Goal: Task Accomplishment & Management: Complete application form

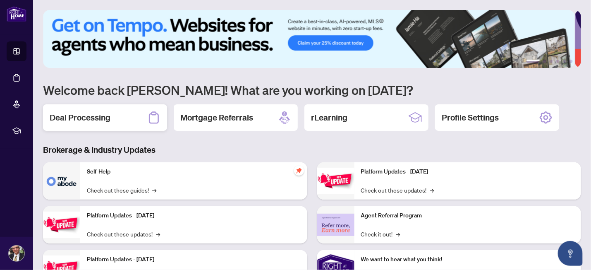
click at [89, 117] on h2 "Deal Processing" at bounding box center [80, 118] width 61 height 12
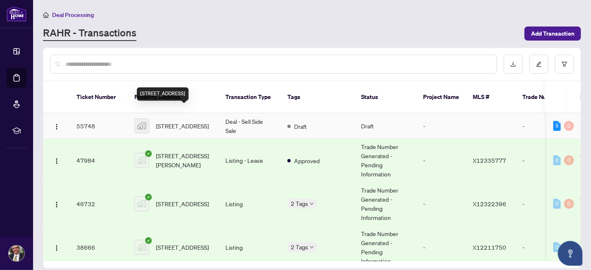
click at [176, 121] on span "[STREET_ADDRESS]" at bounding box center [182, 125] width 53 height 9
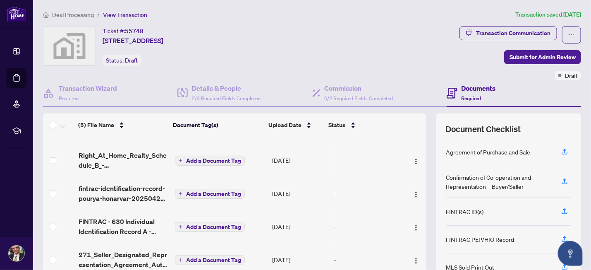
scroll to position [75, 0]
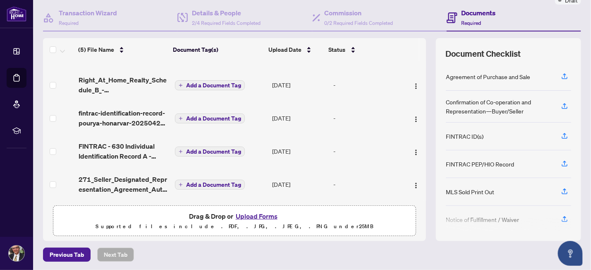
click at [258, 216] on button "Upload Forms" at bounding box center [256, 216] width 47 height 11
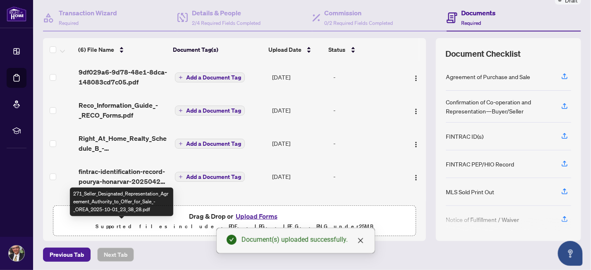
scroll to position [0, 0]
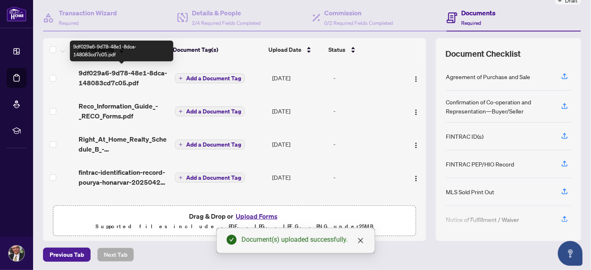
click at [136, 71] on span "9df029a6-9d78-48e1-8dca-148083cd7c05.pdf" at bounding box center [124, 78] width 90 height 20
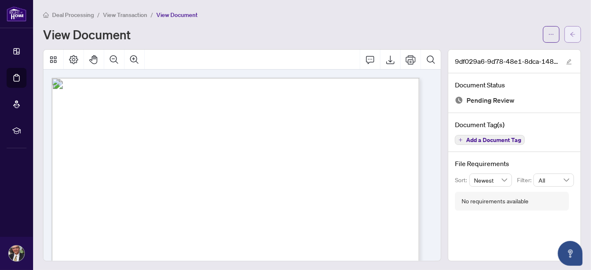
click at [571, 32] on icon "arrow-left" at bounding box center [573, 34] width 5 height 5
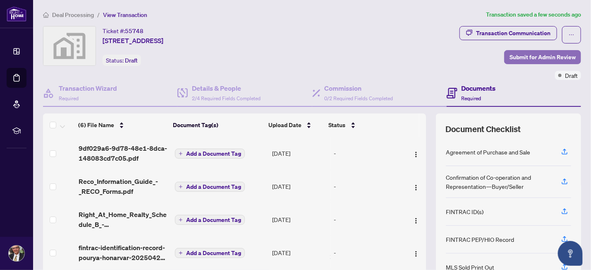
click at [528, 58] on span "Submit for Admin Review" at bounding box center [543, 56] width 66 height 13
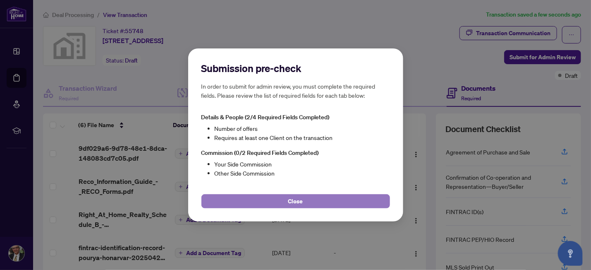
click at [302, 202] on span "Close" at bounding box center [295, 200] width 15 height 13
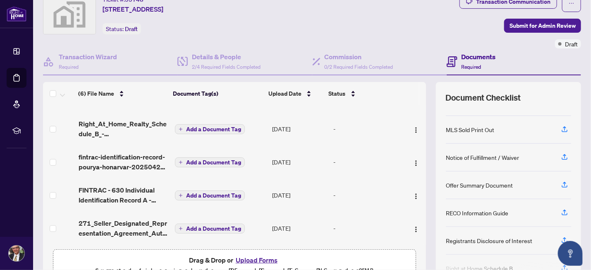
scroll to position [117, 0]
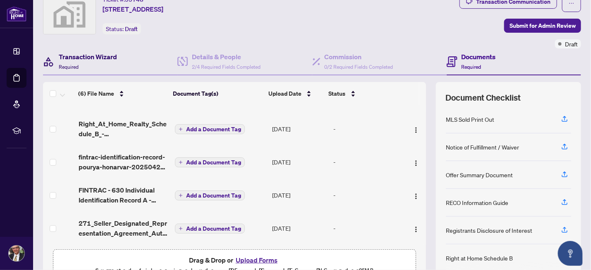
click at [89, 57] on h4 "Transaction Wizard" at bounding box center [88, 57] width 58 height 10
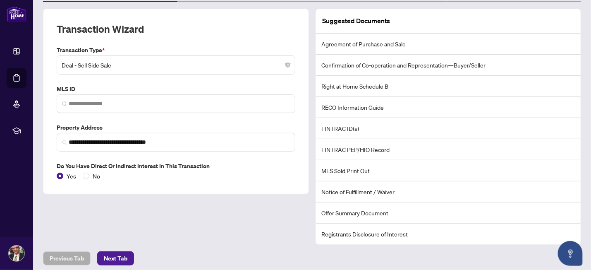
scroll to position [108, 0]
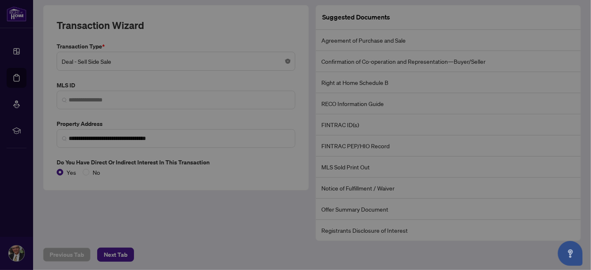
click at [285, 60] on body "**********" at bounding box center [295, 135] width 591 height 270
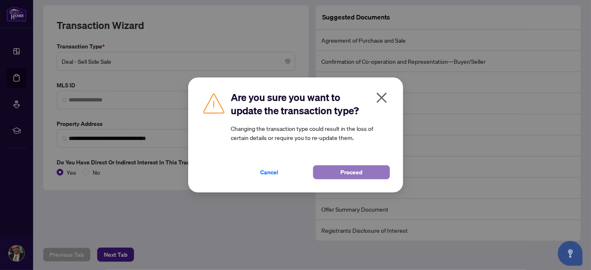
click at [347, 175] on span "Proceed" at bounding box center [352, 172] width 22 height 13
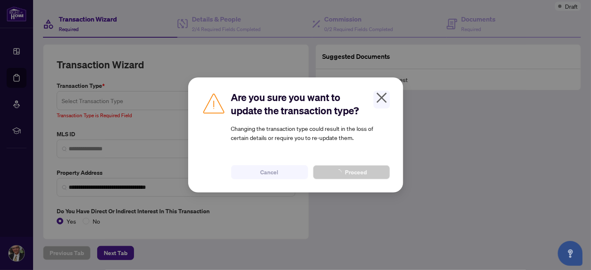
scroll to position [67, 0]
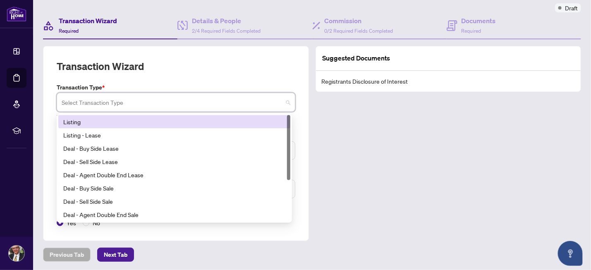
click at [284, 102] on span at bounding box center [176, 102] width 229 height 16
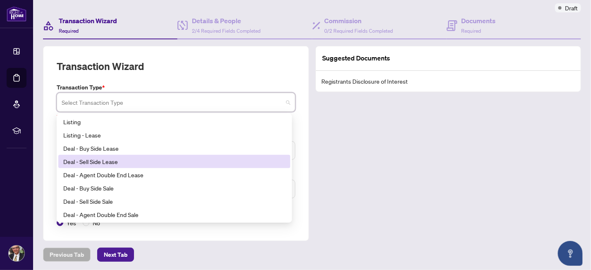
click at [96, 160] on div "Deal - Sell Side Lease" at bounding box center [174, 161] width 222 height 9
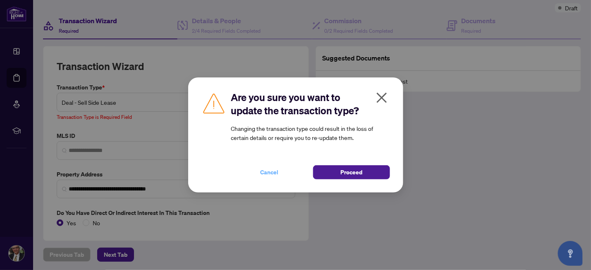
click at [271, 172] on span "Cancel" at bounding box center [270, 172] width 18 height 13
click at [272, 168] on span "Cancel" at bounding box center [270, 172] width 18 height 13
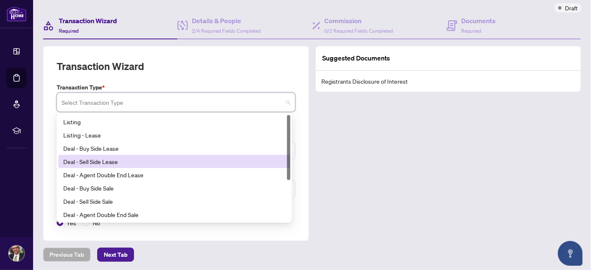
click at [282, 99] on span at bounding box center [176, 102] width 229 height 16
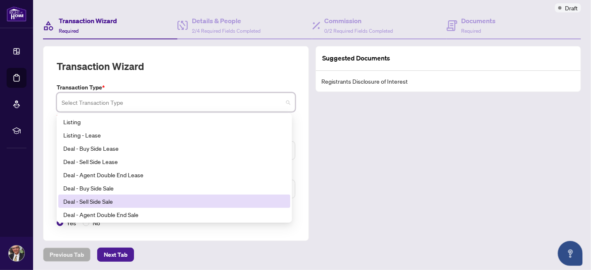
click at [94, 200] on div "Deal - Sell Side Sale" at bounding box center [174, 201] width 222 height 9
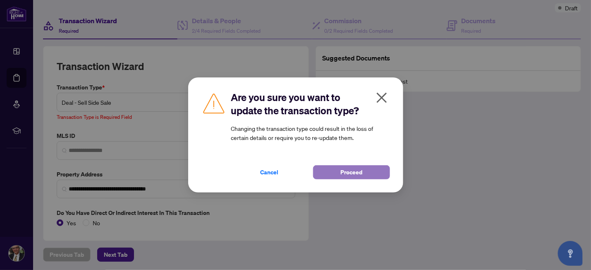
click at [332, 177] on button "Proceed" at bounding box center [351, 172] width 77 height 14
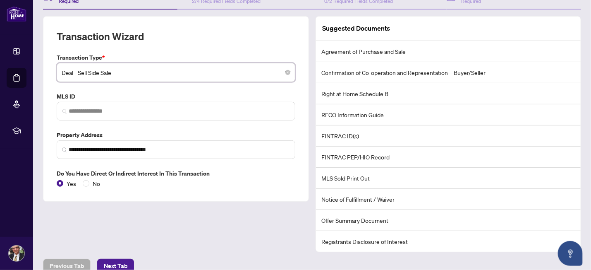
scroll to position [108, 0]
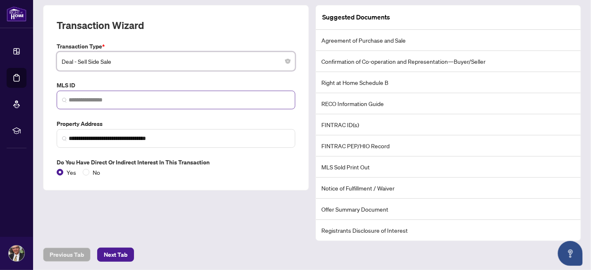
click at [92, 93] on span at bounding box center [176, 100] width 239 height 19
paste input "*********"
type input "*********"
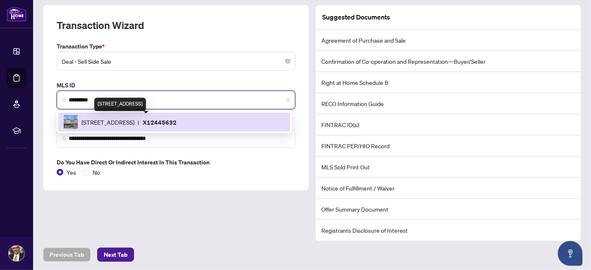
click at [123, 119] on span "[STREET_ADDRESS]" at bounding box center [108, 122] width 53 height 9
type input "**********"
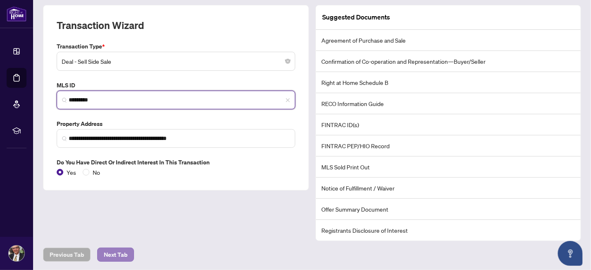
type input "*********"
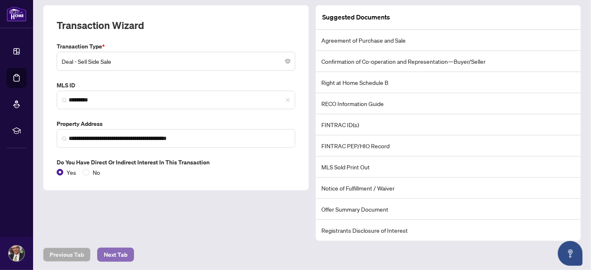
click at [122, 255] on span "Next Tab" at bounding box center [116, 254] width 24 height 13
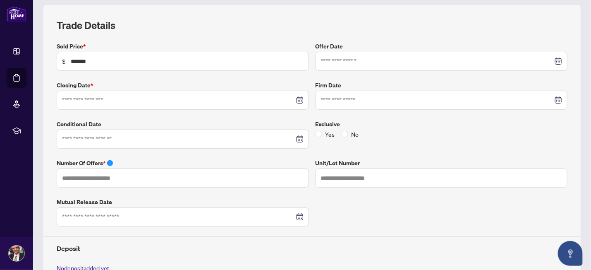
type input "**********"
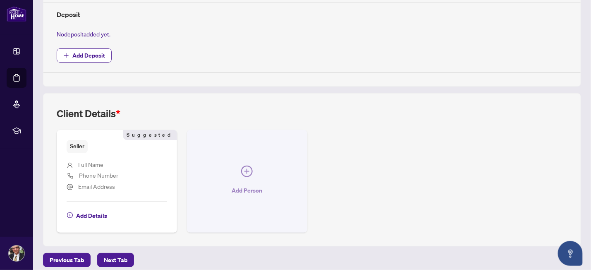
scroll to position [348, 0]
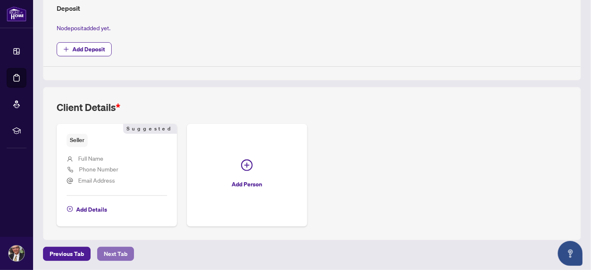
click at [116, 251] on span "Next Tab" at bounding box center [116, 253] width 24 height 13
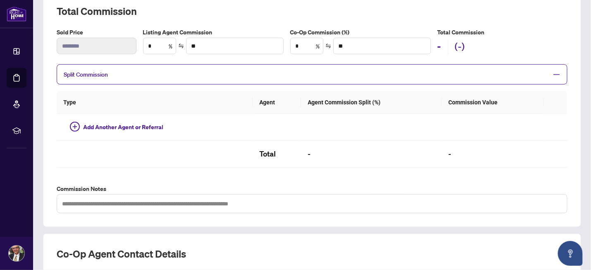
scroll to position [43, 0]
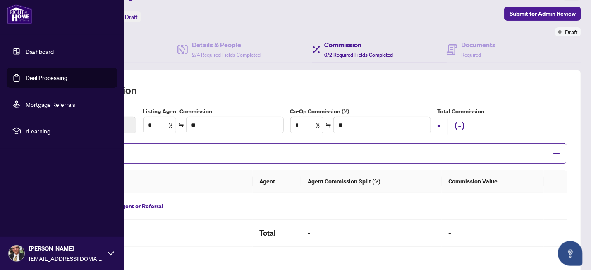
click at [26, 77] on link "Deal Processing" at bounding box center [47, 77] width 42 height 7
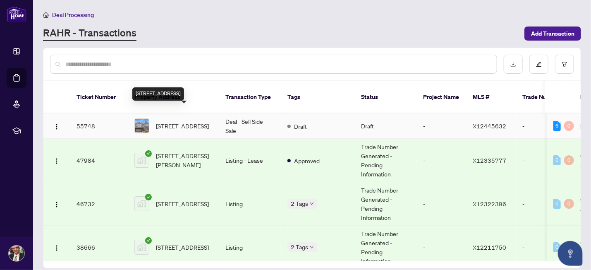
click at [183, 121] on span "[STREET_ADDRESS]" at bounding box center [182, 125] width 53 height 9
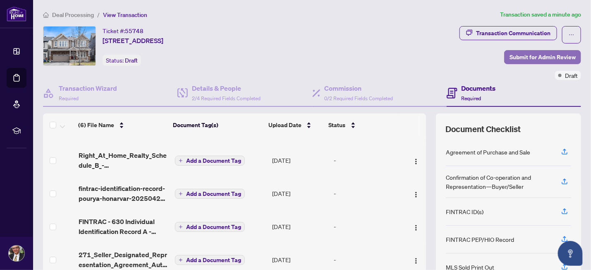
click at [515, 53] on span "Submit for Admin Review" at bounding box center [543, 56] width 66 height 13
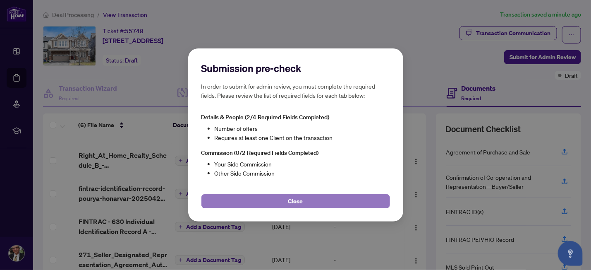
click at [302, 200] on span "Close" at bounding box center [295, 200] width 15 height 13
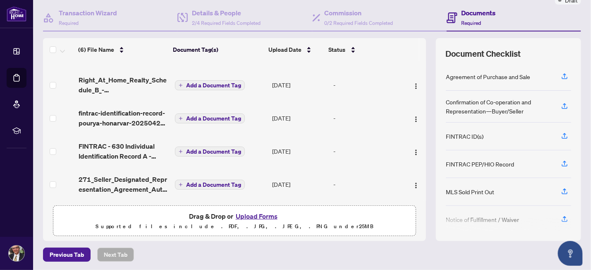
scroll to position [31, 0]
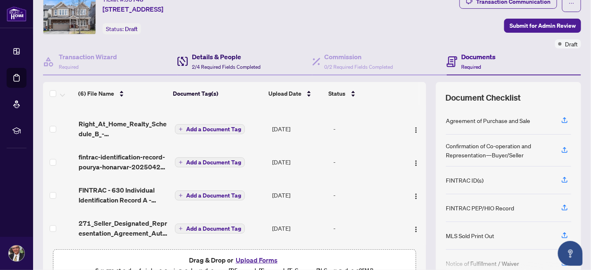
click at [223, 54] on h4 "Details & People" at bounding box center [226, 57] width 69 height 10
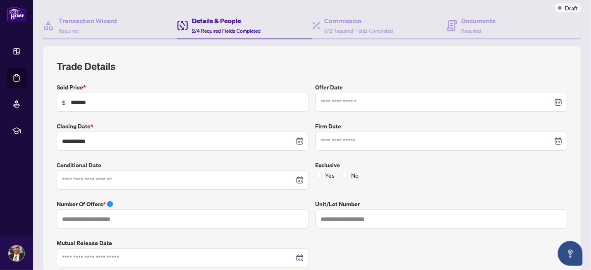
scroll to position [31, 0]
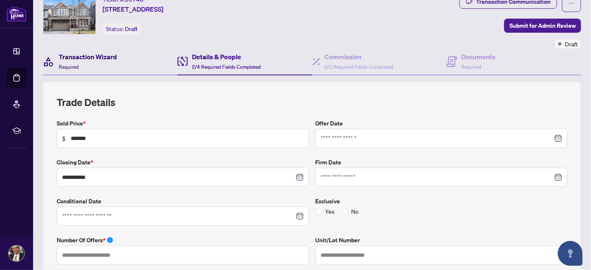
click at [82, 56] on h4 "Transaction Wizard" at bounding box center [88, 57] width 58 height 10
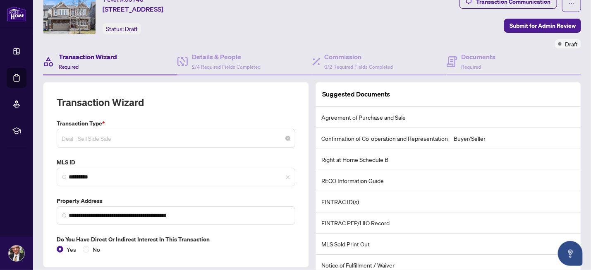
click at [283, 139] on span "Deal - Sell Side Sale" at bounding box center [176, 138] width 229 height 16
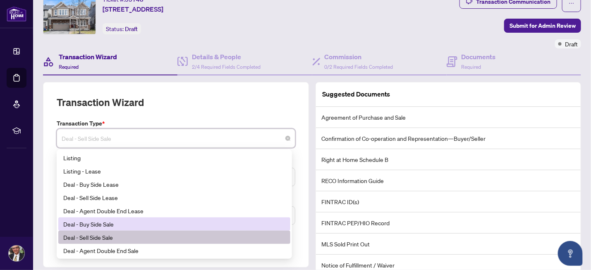
click at [98, 222] on div "Deal - Buy Side Sale" at bounding box center [174, 223] width 222 height 9
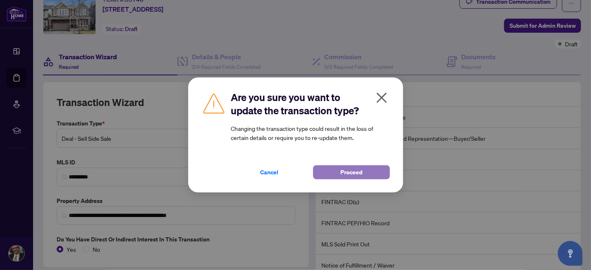
click at [353, 169] on span "Proceed" at bounding box center [352, 172] width 22 height 13
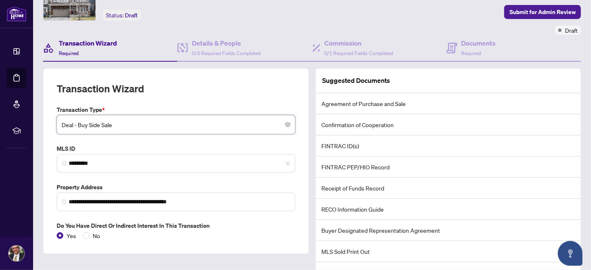
scroll to position [108, 0]
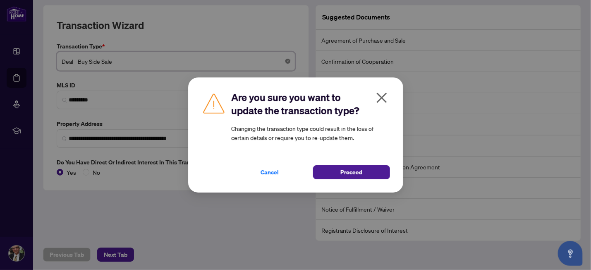
click at [284, 60] on body "**********" at bounding box center [295, 135] width 591 height 270
click at [343, 172] on span "Proceed" at bounding box center [352, 172] width 22 height 13
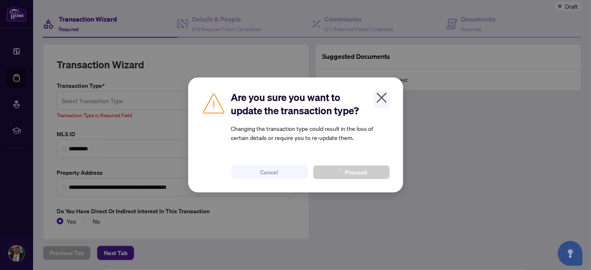
scroll to position [67, 0]
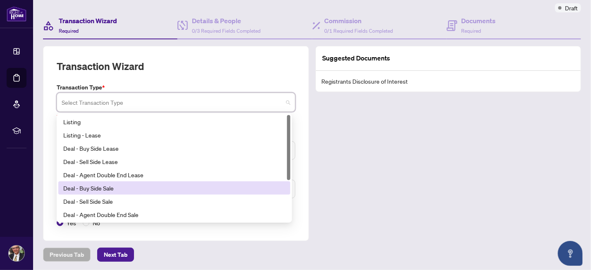
click at [283, 101] on span at bounding box center [176, 102] width 229 height 16
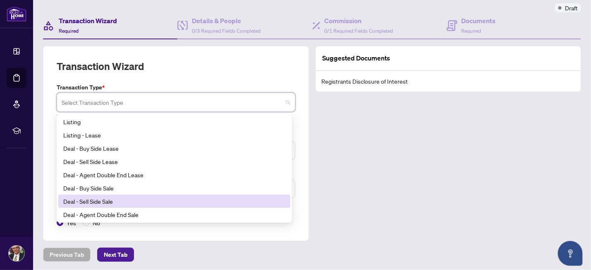
click at [92, 199] on div "Deal - Sell Side Sale" at bounding box center [174, 201] width 222 height 9
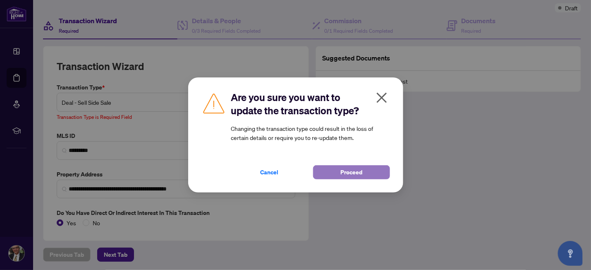
click at [368, 170] on button "Proceed" at bounding box center [351, 172] width 77 height 14
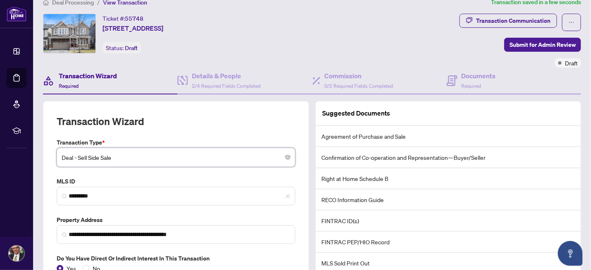
scroll to position [0, 0]
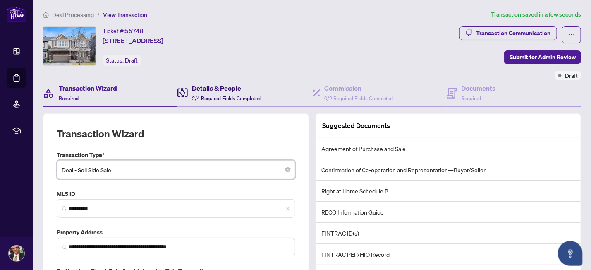
click at [221, 88] on h4 "Details & People" at bounding box center [226, 88] width 69 height 10
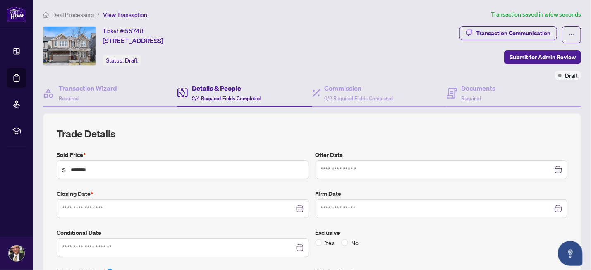
type input "**********"
click at [344, 86] on h4 "Commission" at bounding box center [359, 88] width 69 height 10
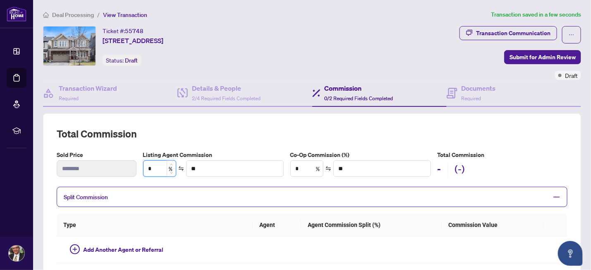
click at [153, 166] on input "*" at bounding box center [160, 169] width 32 height 16
type input "**"
type input "*******"
click at [301, 166] on input "*" at bounding box center [307, 169] width 32 height 16
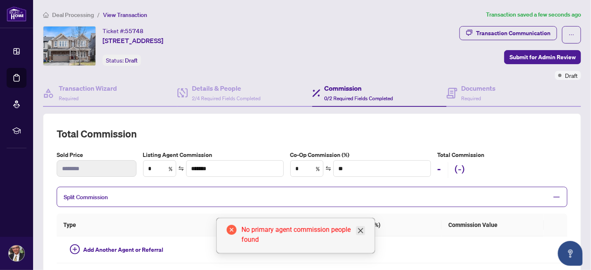
click at [361, 230] on icon "close" at bounding box center [360, 230] width 5 height 5
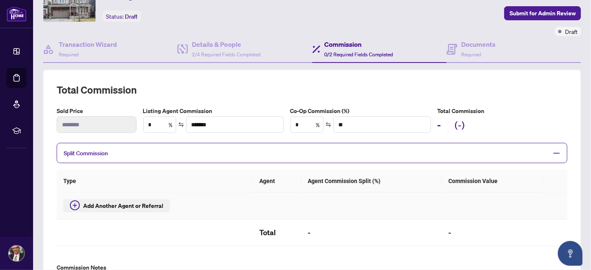
scroll to position [43, 0]
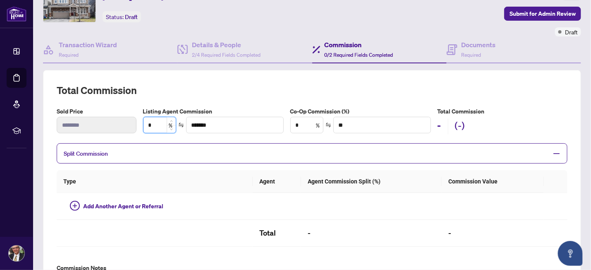
click at [153, 123] on input "*" at bounding box center [160, 125] width 32 height 16
type input "*"
type input "**"
type input "*******"
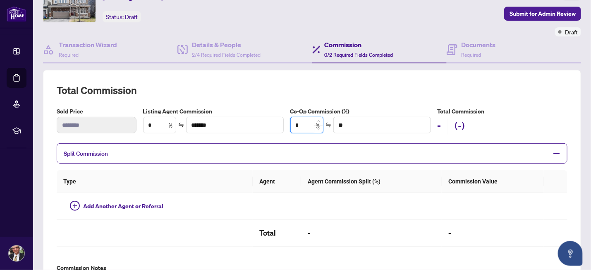
click at [301, 123] on input "*" at bounding box center [307, 125] width 32 height 16
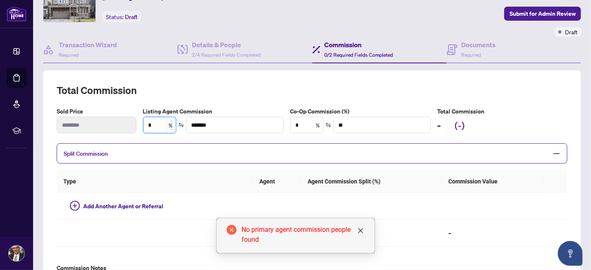
click at [150, 124] on input "*" at bounding box center [160, 125] width 32 height 16
type input "*"
type input "**"
type input "*******"
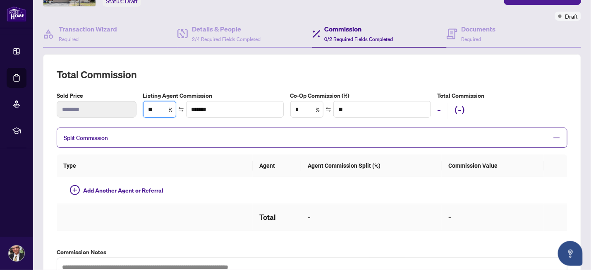
scroll to position [0, 0]
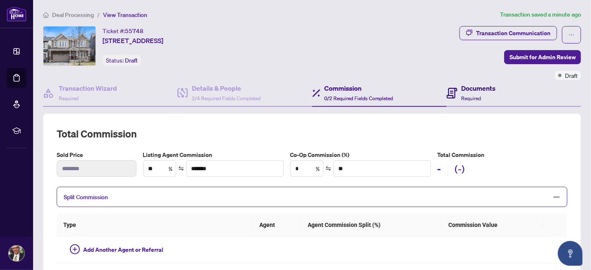
type input "*"
click at [470, 87] on h4 "Documents" at bounding box center [479, 88] width 34 height 10
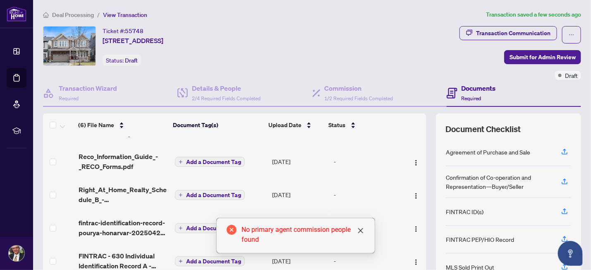
scroll to position [43, 0]
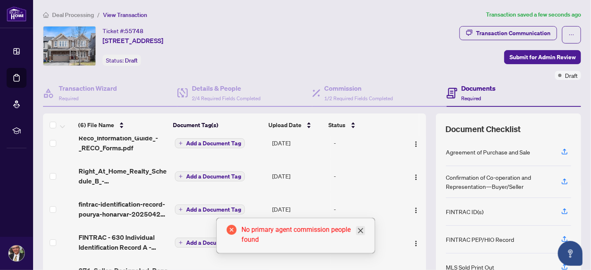
click at [358, 230] on icon "close" at bounding box center [360, 230] width 7 height 7
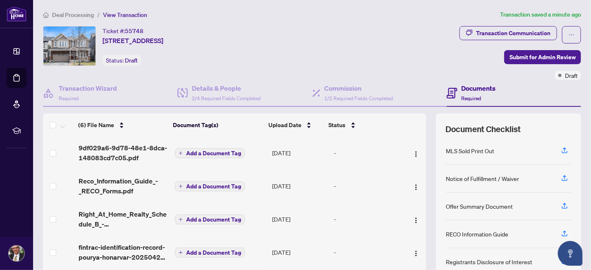
scroll to position [0, 0]
click at [530, 54] on span "Submit for Admin Review" at bounding box center [543, 56] width 66 height 13
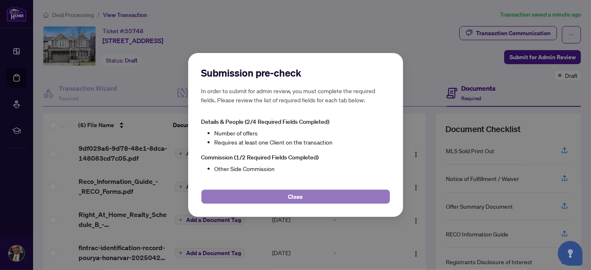
click at [295, 195] on span "Close" at bounding box center [295, 196] width 15 height 13
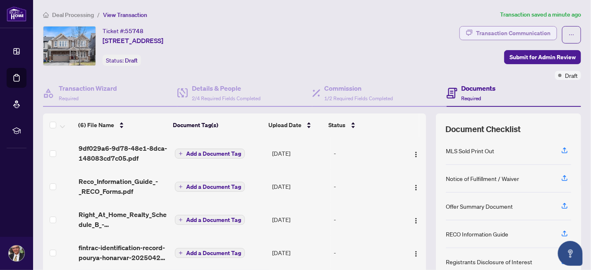
click at [491, 29] on div "Transaction Communication" at bounding box center [513, 32] width 74 height 13
type textarea "**********"
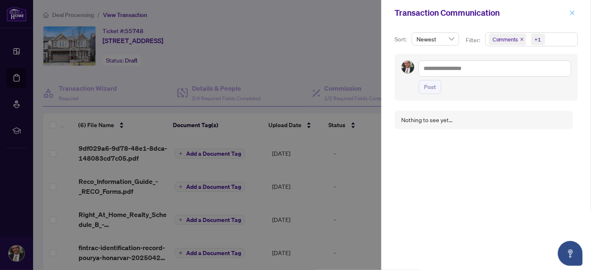
click at [572, 12] on icon "close" at bounding box center [573, 13] width 6 height 6
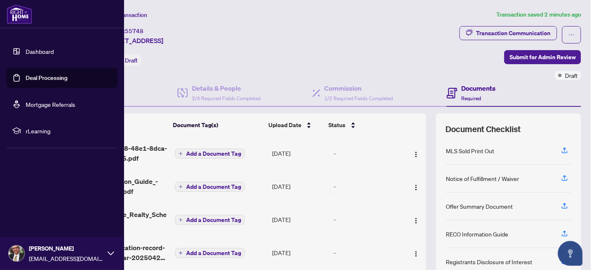
click at [38, 50] on link "Dashboard" at bounding box center [40, 51] width 28 height 7
